Goal: Task Accomplishment & Management: Use online tool/utility

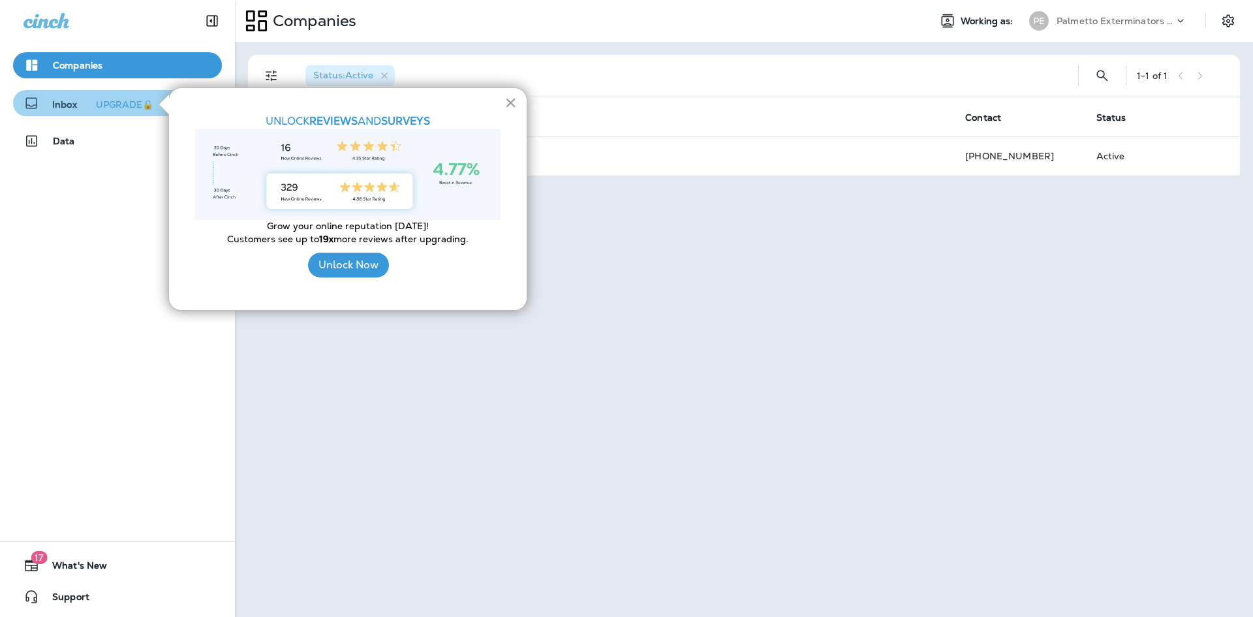
click at [115, 104] on div "UPGRADE🔒" at bounding box center [124, 104] width 57 height 9
click at [202, 99] on div "× UNLOCK REVIEWS AND SURVEYS Grow your online reputation [DATE]! Customers see …" at bounding box center [347, 198] width 359 height 223
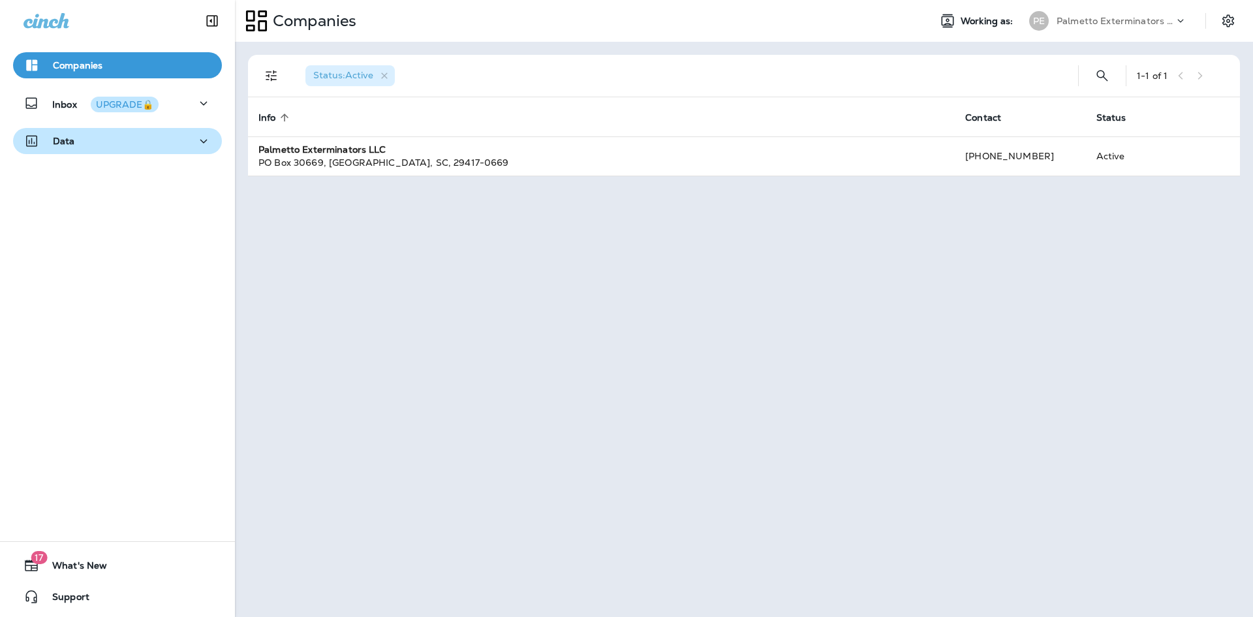
click at [134, 134] on div "Data" at bounding box center [117, 141] width 188 height 16
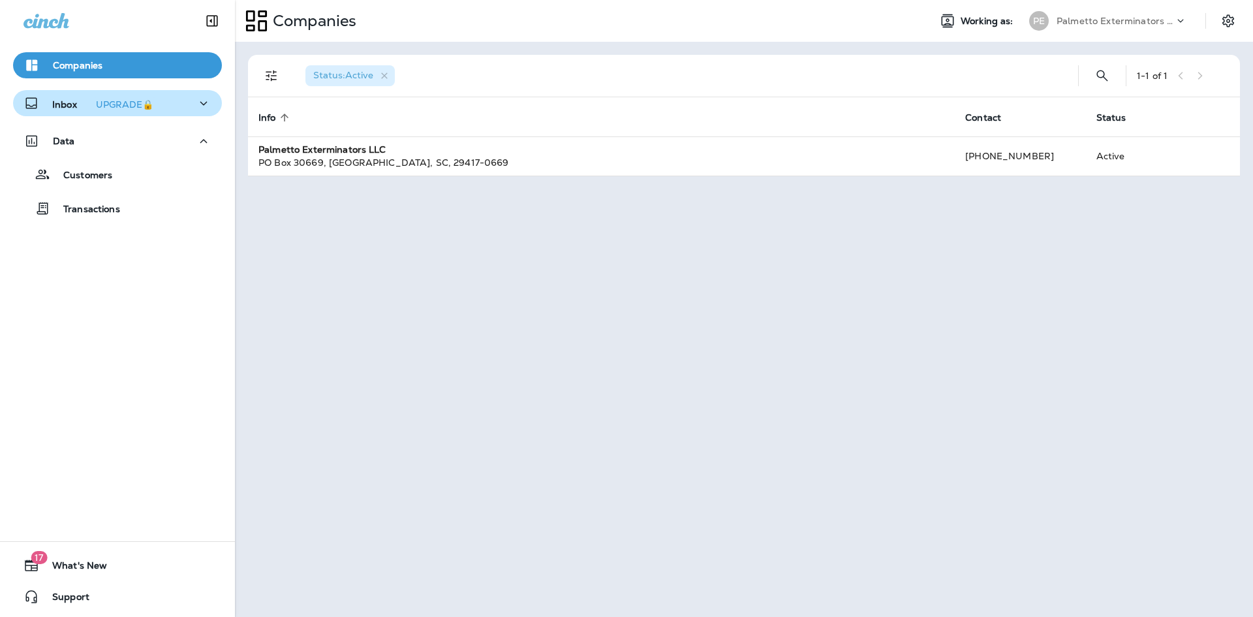
click at [196, 102] on icon "button" at bounding box center [204, 103] width 16 height 16
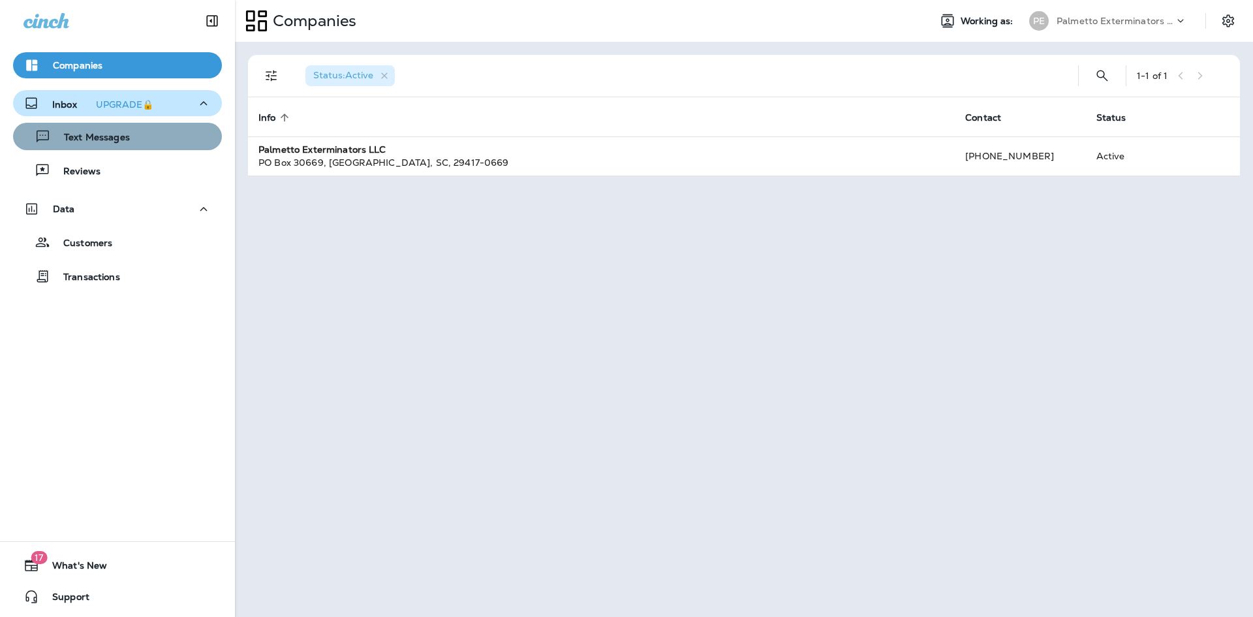
click at [162, 131] on div "Text Messages" at bounding box center [117, 137] width 198 height 20
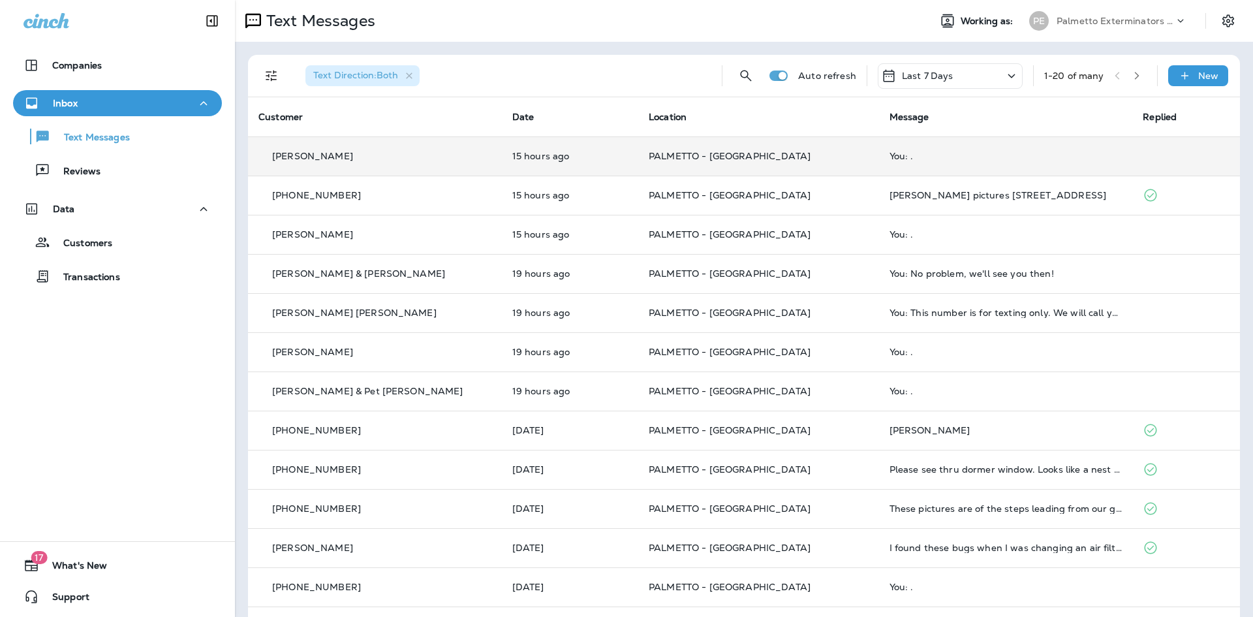
click at [889, 151] on div "You: ." at bounding box center [1005, 156] width 233 height 10
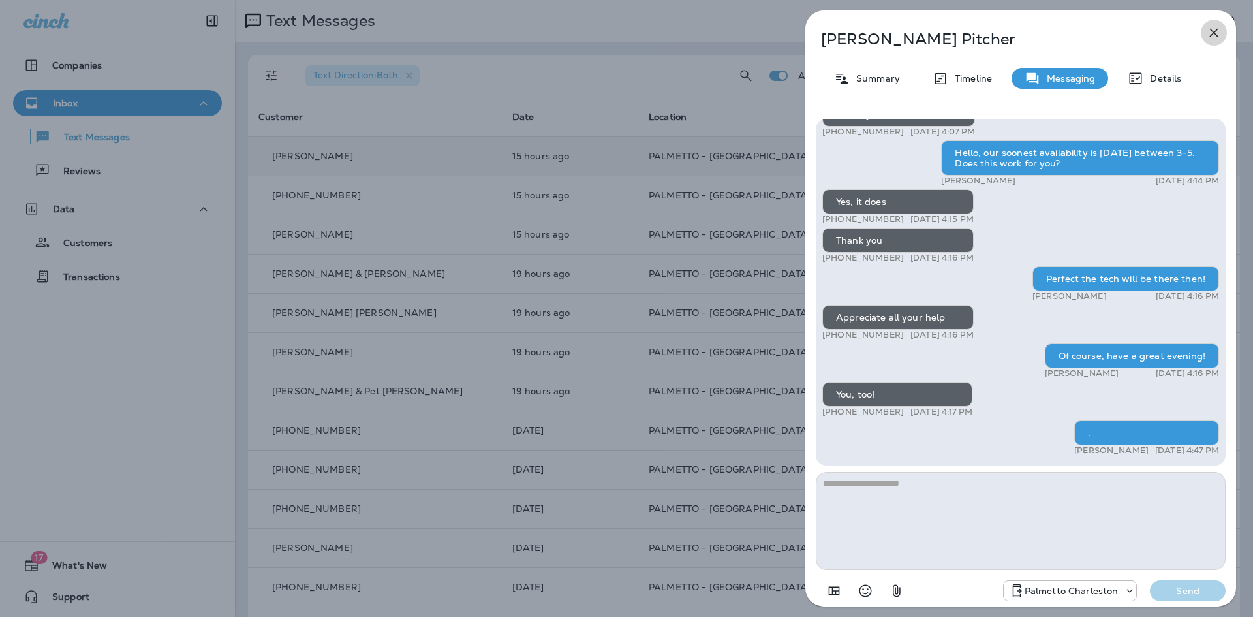
click at [1212, 34] on icon "button" at bounding box center [1214, 33] width 8 height 8
